Goal: Find specific page/section: Find specific page/section

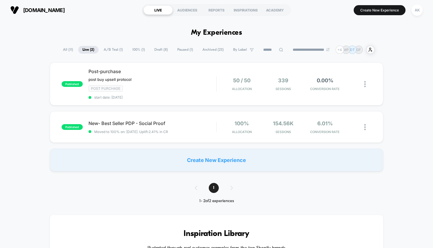
click at [65, 53] on span "All ( 11 )" at bounding box center [68, 50] width 19 height 8
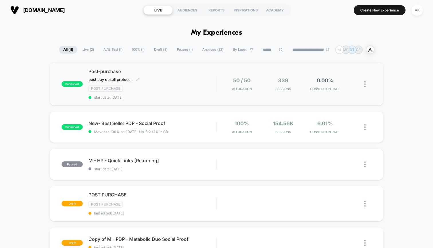
click at [200, 87] on div "Post Purchase" at bounding box center [152, 88] width 128 height 7
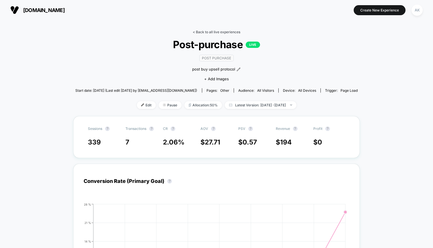
click at [216, 30] on link "< Back to all live experiences" at bounding box center [217, 32] width 48 height 4
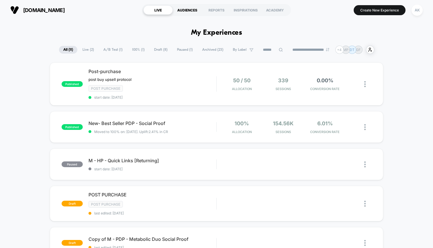
click at [190, 12] on div "AUDIENCES" at bounding box center [187, 9] width 29 height 9
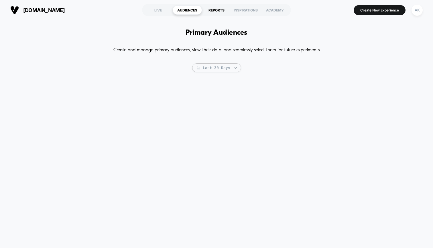
click at [217, 8] on div "REPORTS" at bounding box center [216, 9] width 29 height 9
